Goal: Information Seeking & Learning: Learn about a topic

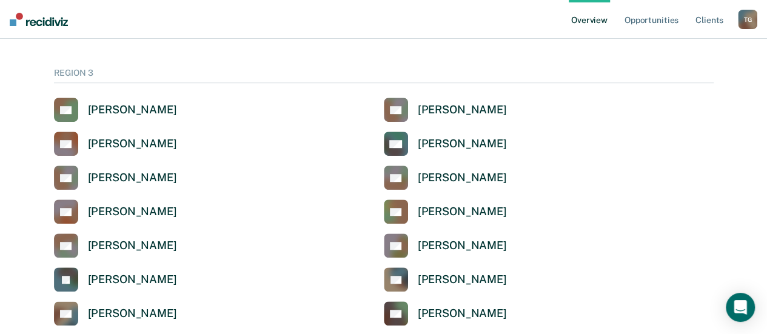
scroll to position [379, 0]
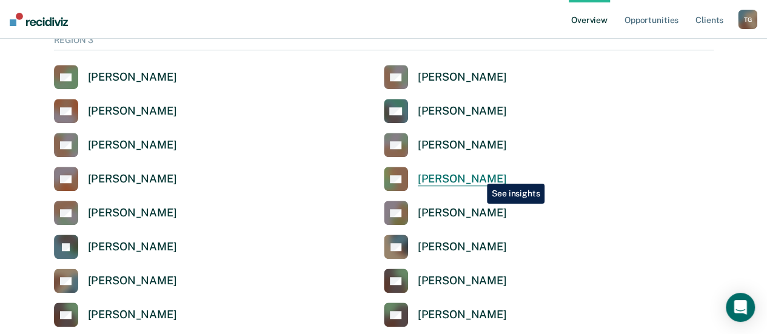
click at [477, 176] on div "[PERSON_NAME]" at bounding box center [462, 179] width 89 height 14
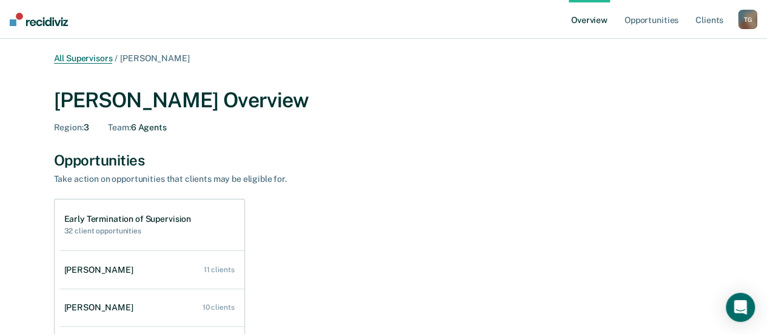
click at [107, 56] on link "All Supervisors" at bounding box center [83, 58] width 59 height 10
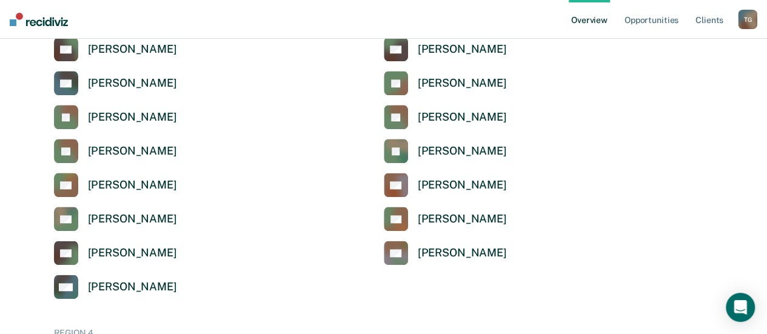
scroll to position [637, 0]
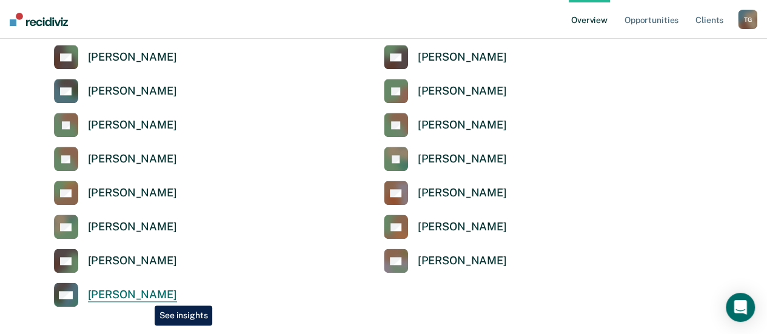
click at [146, 297] on div "[PERSON_NAME]" at bounding box center [132, 295] width 89 height 14
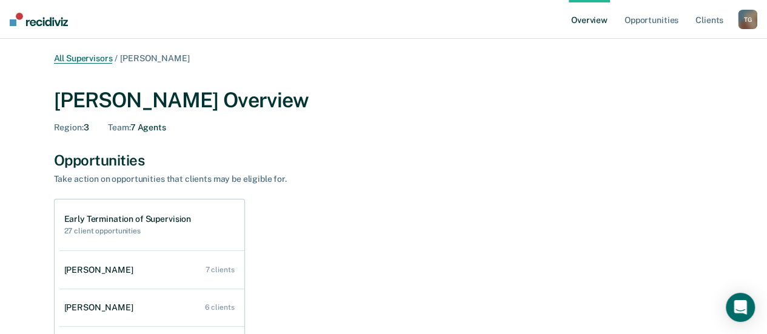
click at [99, 59] on link "All Supervisors" at bounding box center [83, 58] width 59 height 10
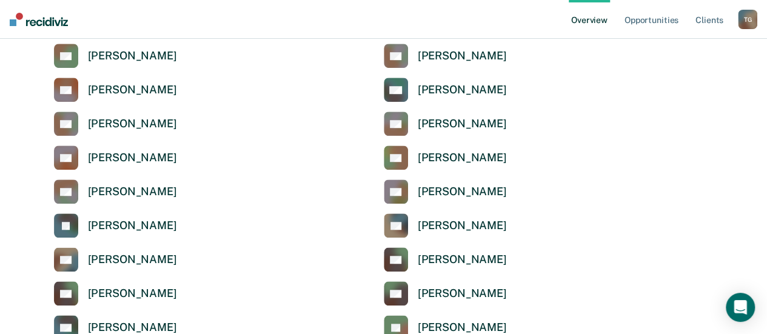
scroll to position [455, 0]
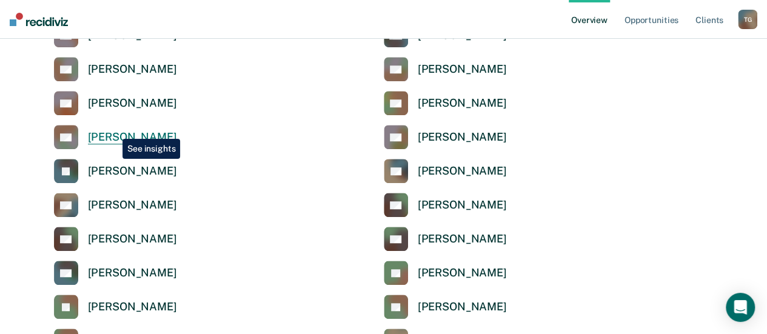
click at [113, 131] on div "[PERSON_NAME]" at bounding box center [132, 137] width 89 height 14
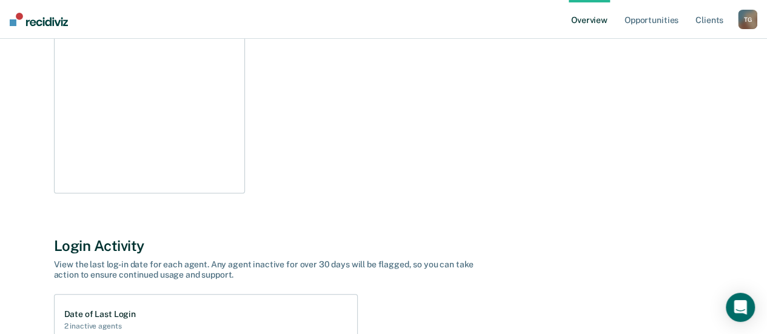
scroll to position [92, 0]
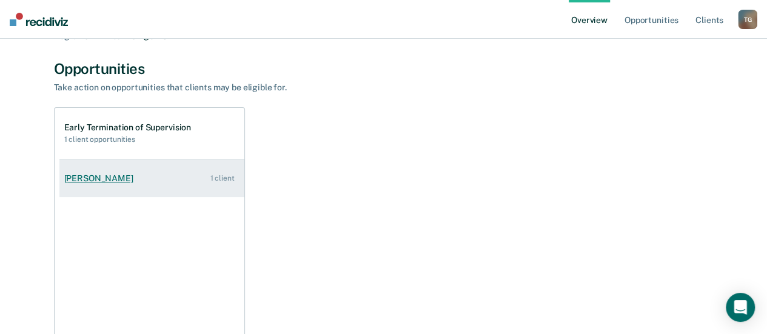
click at [171, 179] on link "[PERSON_NAME] 1 client" at bounding box center [151, 178] width 185 height 35
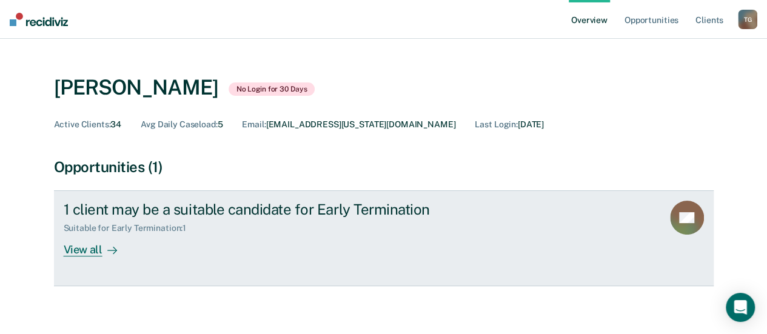
scroll to position [12, 0]
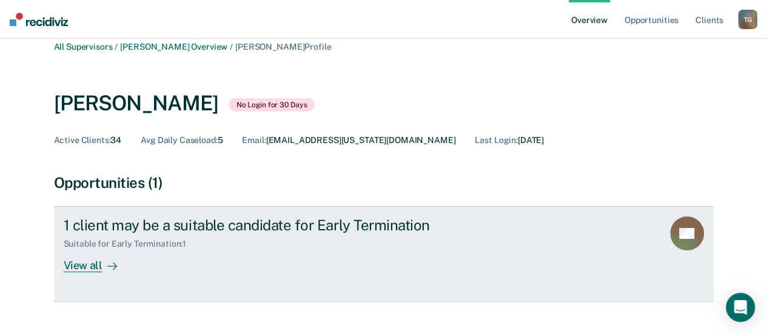
click at [253, 260] on div "1 client may be a suitable candidate for Early Termination Suitable for Early T…" at bounding box center [291, 244] width 455 height 56
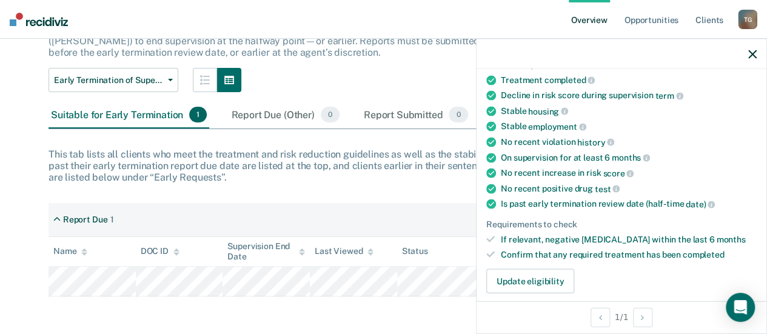
scroll to position [152, 0]
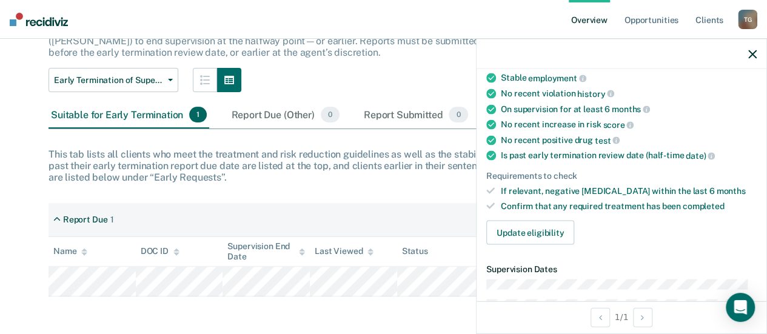
click at [331, 183] on div "[PERSON_NAME], Early Termination of Supervision The [US_STATE] Sentencing Commi…" at bounding box center [384, 137] width 670 height 319
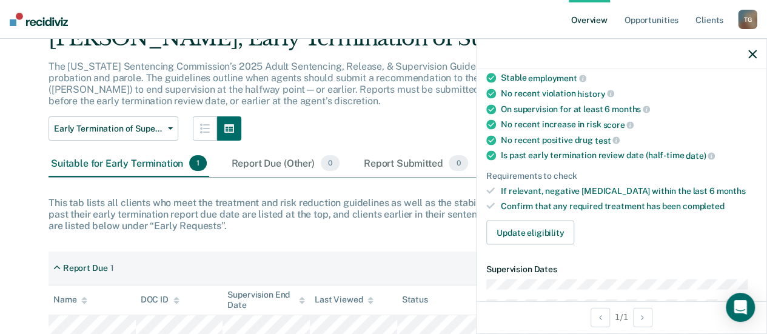
scroll to position [0, 0]
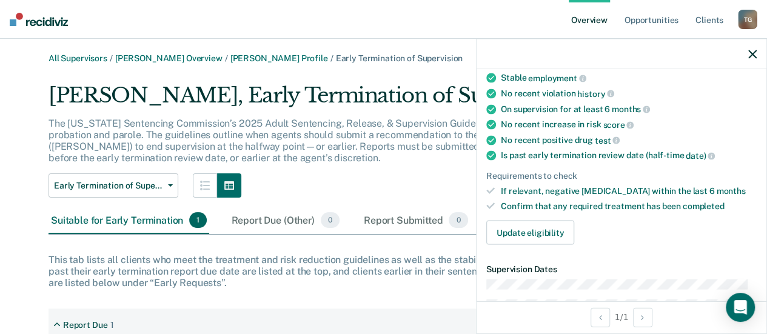
click at [748, 54] on div at bounding box center [622, 54] width 290 height 30
click at [757, 56] on div at bounding box center [622, 54] width 290 height 30
click at [749, 53] on icon "button" at bounding box center [752, 54] width 8 height 8
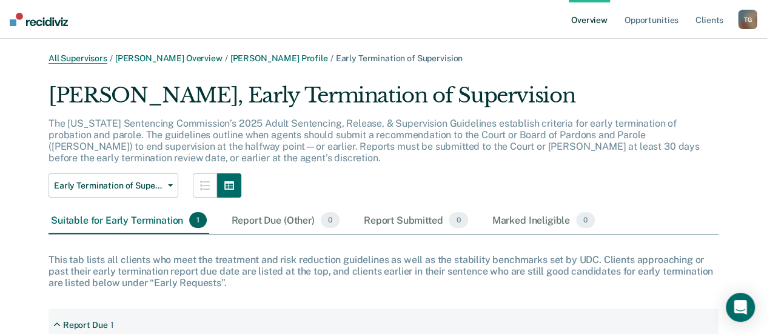
click at [99, 58] on link "All Supervisors" at bounding box center [78, 58] width 59 height 10
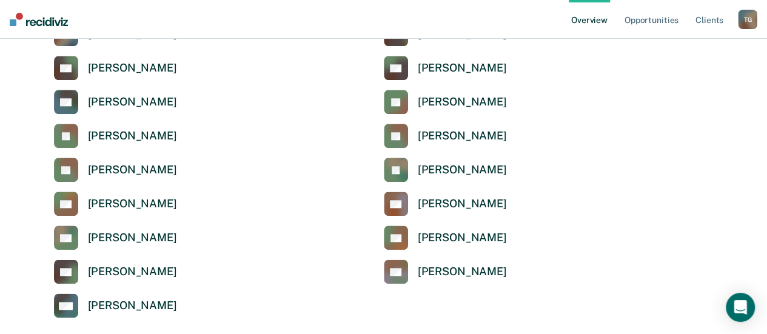
scroll to position [637, 0]
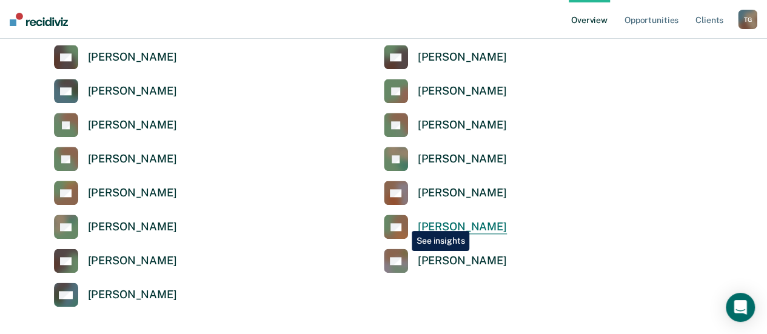
click at [403, 222] on rect at bounding box center [396, 227] width 24 height 24
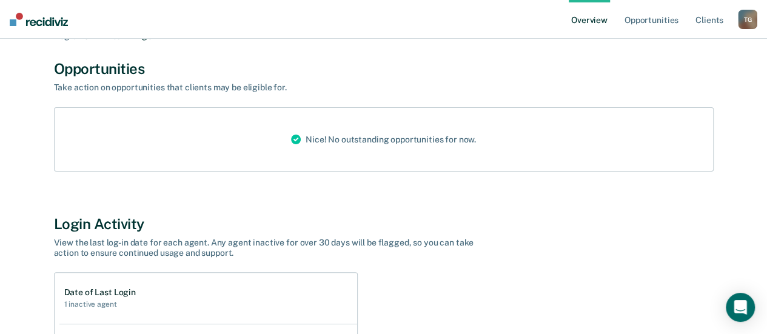
scroll to position [152, 0]
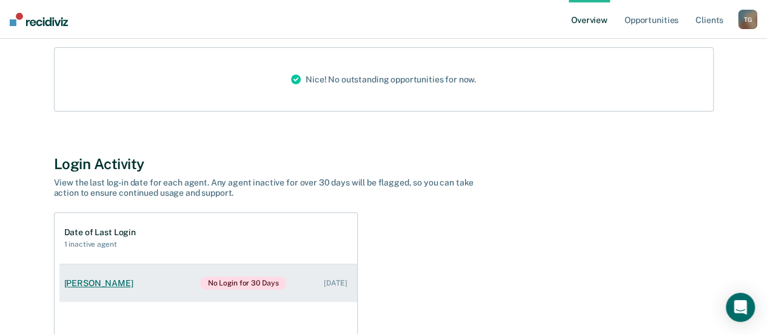
click at [139, 288] on link "[PERSON_NAME] No Login for 30 Days [DATE]" at bounding box center [208, 283] width 298 height 38
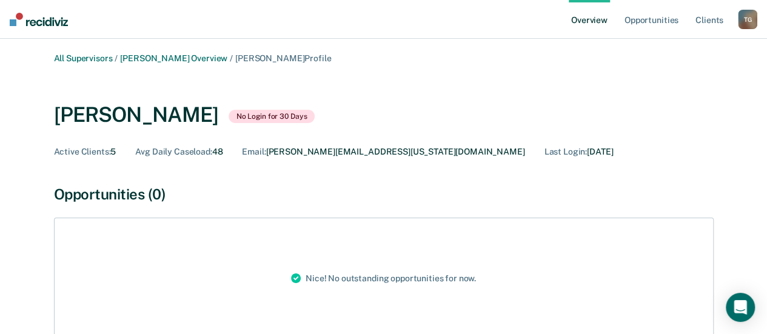
click at [108, 151] on span "Active Clients :" at bounding box center [82, 152] width 57 height 10
click at [114, 152] on div "Active Clients : 5" at bounding box center [85, 152] width 62 height 10
click at [120, 152] on div "Active Clients : 5 Avg Daily Caseload : 48 Email : [PERSON_NAME][EMAIL_ADDRESS]…" at bounding box center [384, 152] width 660 height 10
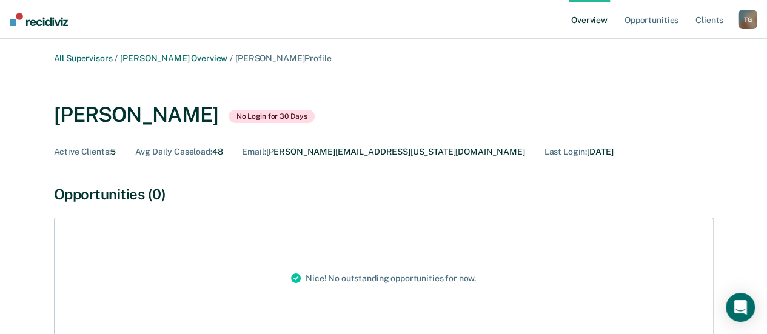
click at [120, 152] on div "Active Clients : 5 Avg Daily Caseload : 48 Email : [PERSON_NAME][EMAIL_ADDRESS]…" at bounding box center [384, 152] width 660 height 10
click at [201, 178] on div "All Supervisors / [PERSON_NAME] Overview / [PERSON_NAME] Profile [PERSON_NAME] …" at bounding box center [384, 208] width 728 height 310
click at [106, 59] on link "All Supervisors" at bounding box center [83, 58] width 59 height 10
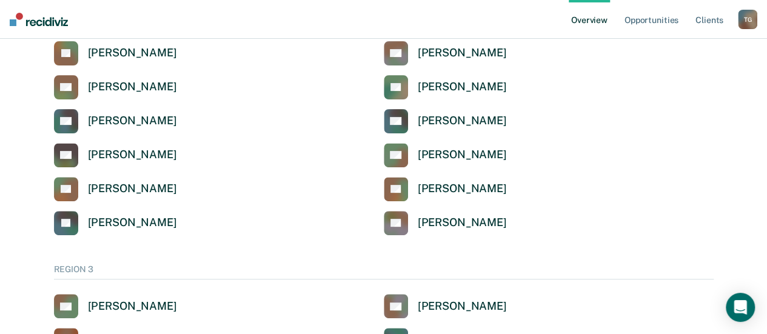
scroll to position [136, 0]
